Goal: Navigation & Orientation: Find specific page/section

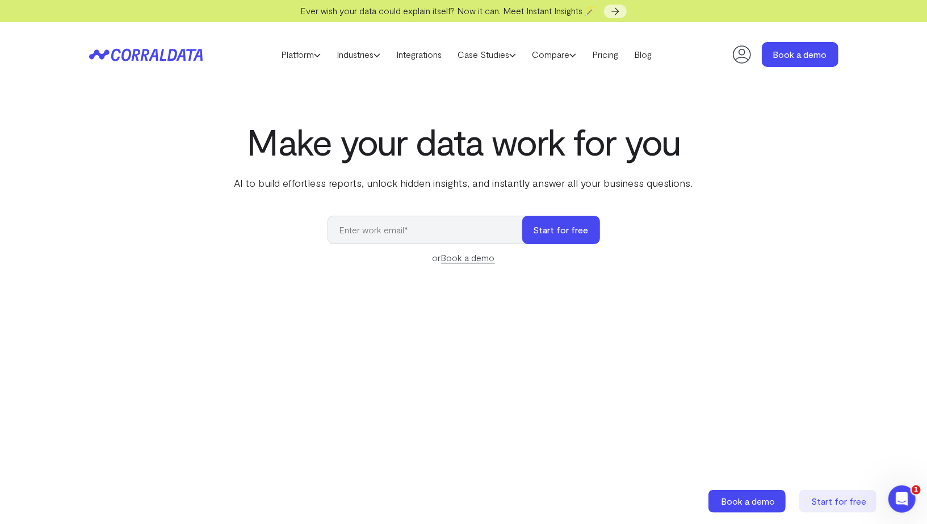
click at [740, 52] on icon at bounding box center [741, 54] width 23 height 23
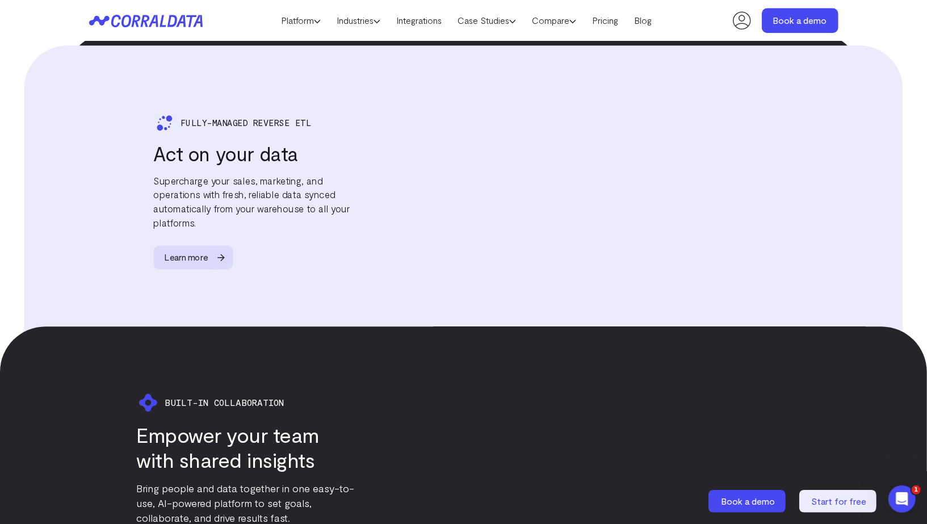
click at [747, 18] on icon at bounding box center [741, 20] width 23 height 23
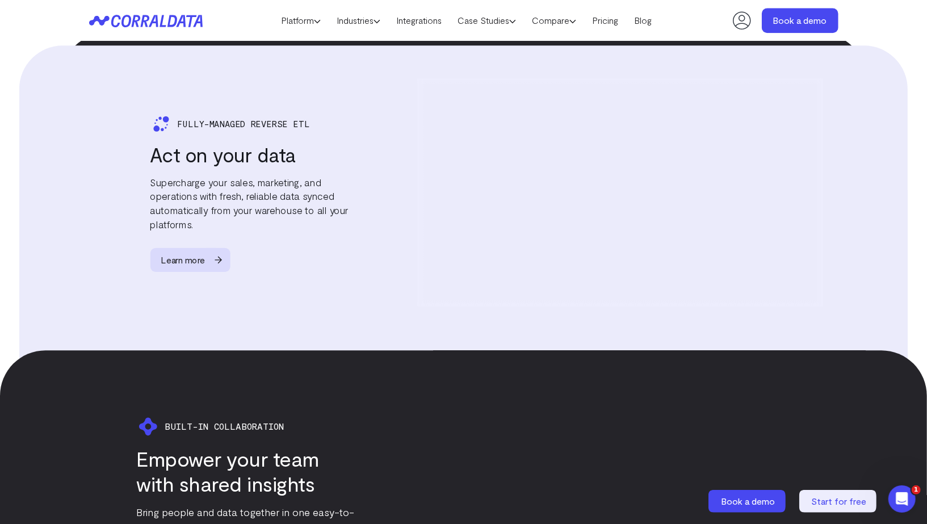
scroll to position [2010, 0]
